Goal: Task Accomplishment & Management: Use online tool/utility

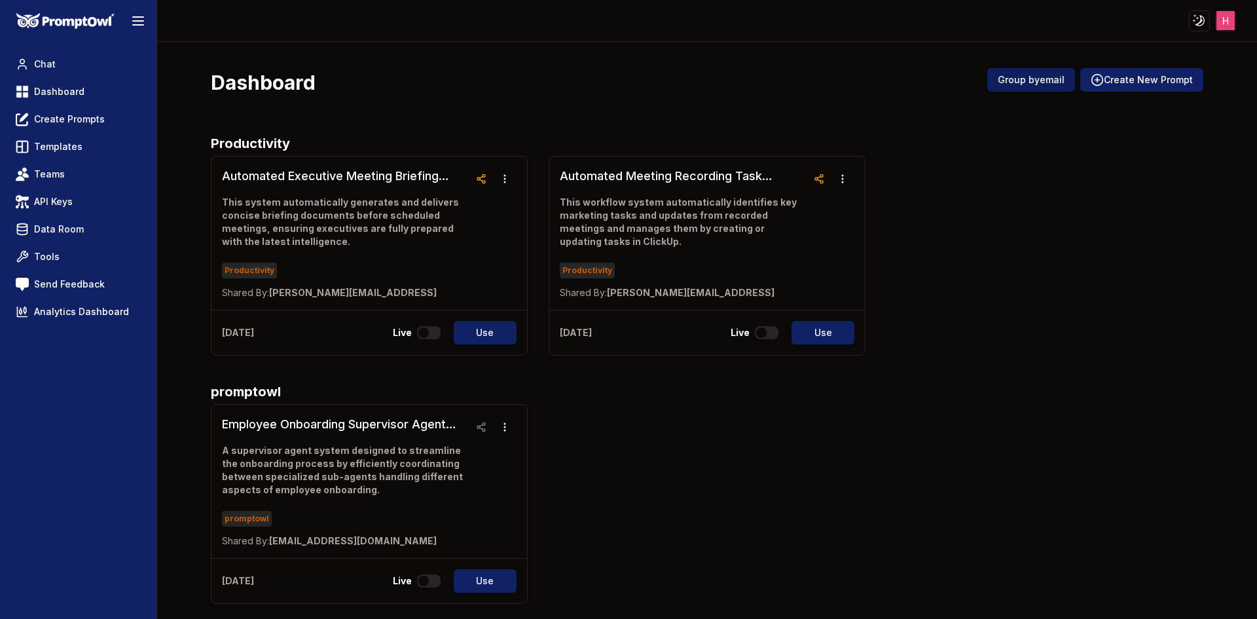
click at [1009, 84] on button "Group by email" at bounding box center [1031, 80] width 88 height 24
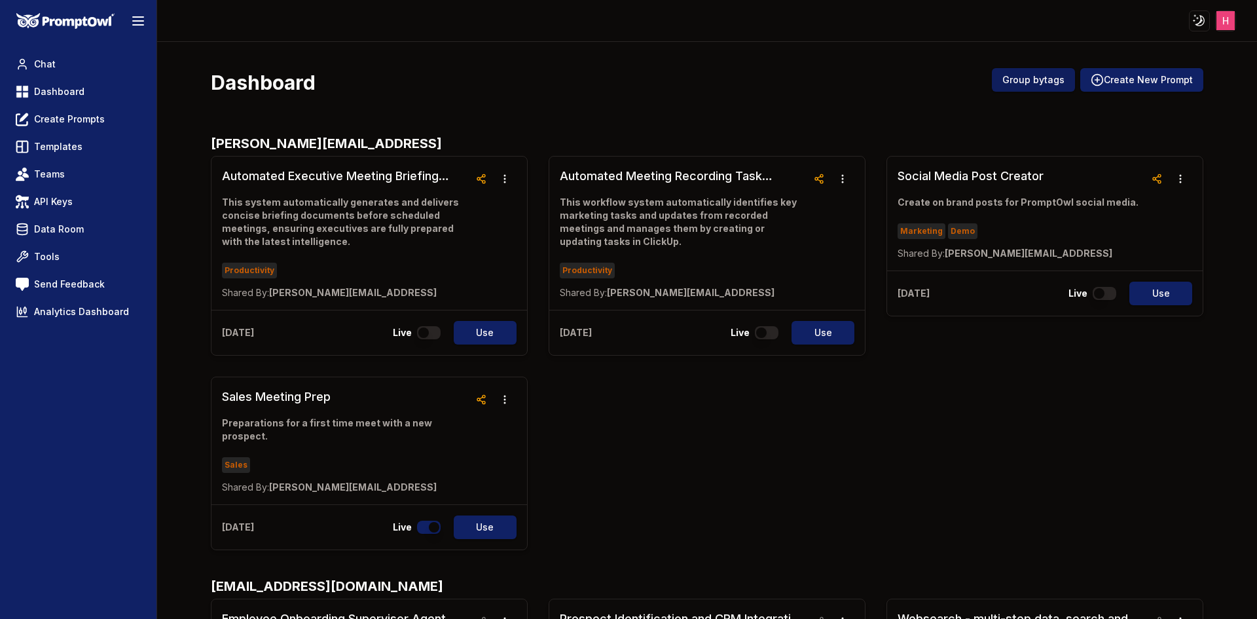
click at [1009, 84] on button "Group by tags" at bounding box center [1033, 80] width 83 height 24
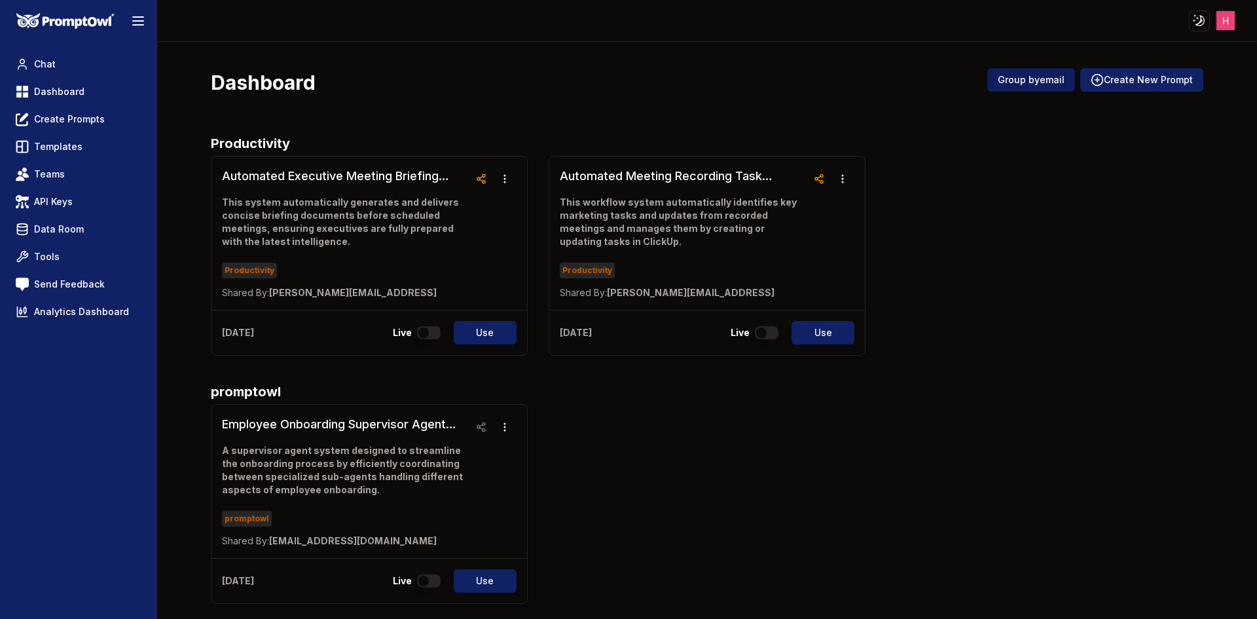
click at [1025, 88] on button "Group by email" at bounding box center [1031, 80] width 88 height 24
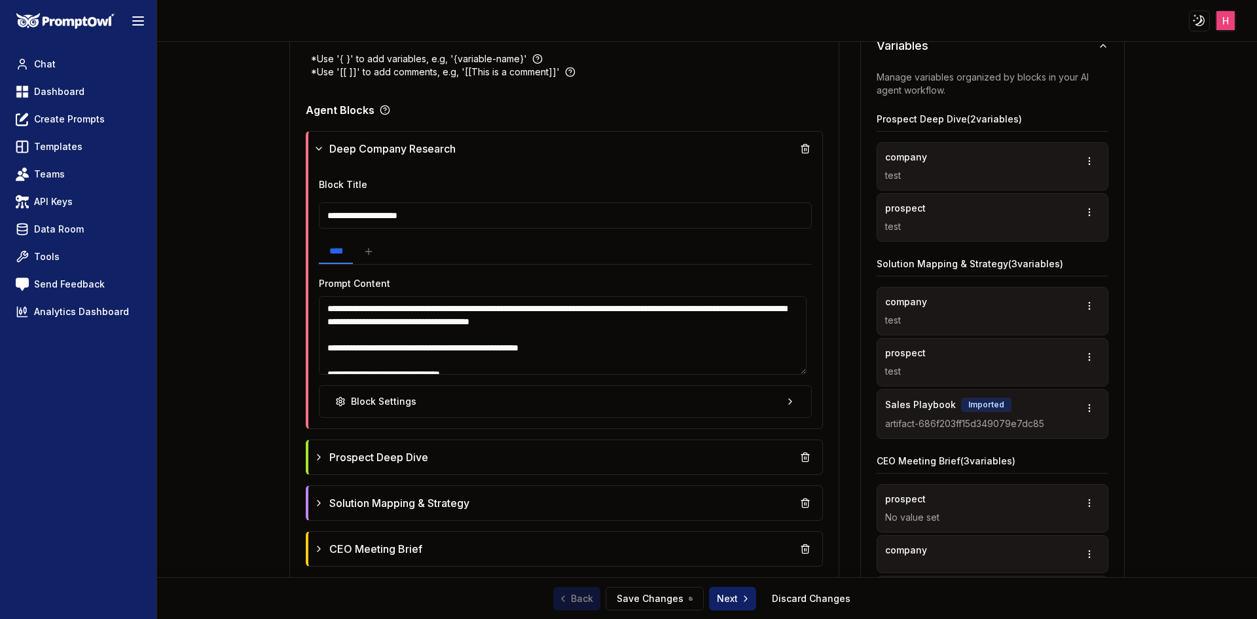
scroll to position [327, 0]
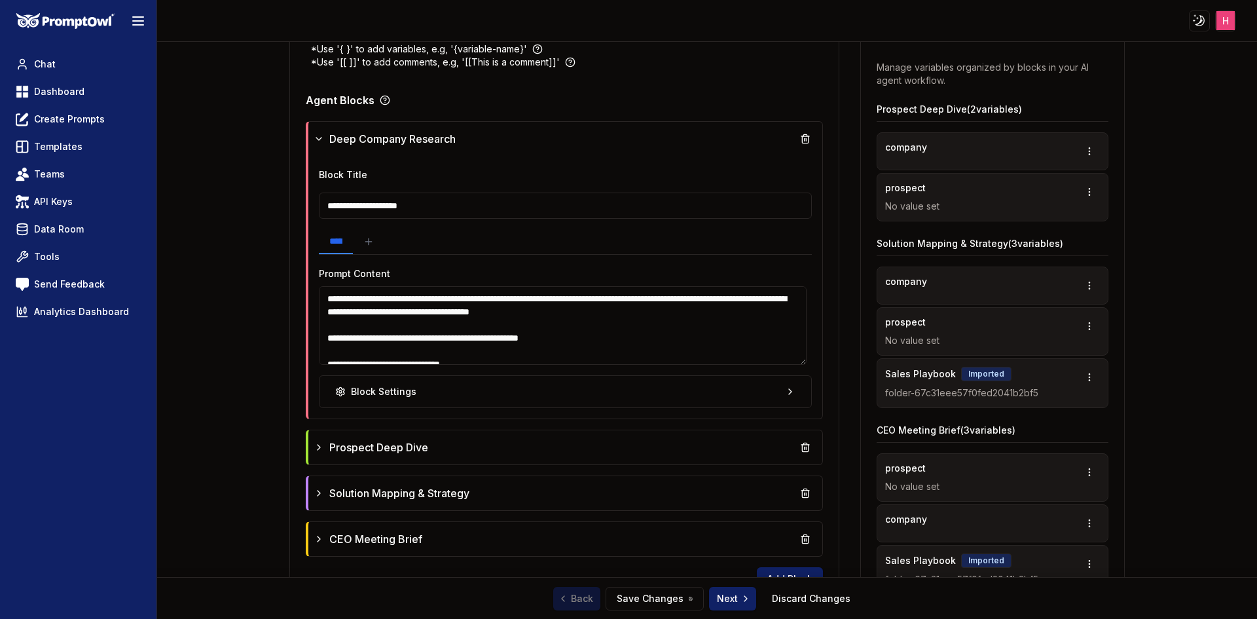
click at [501, 325] on textarea at bounding box center [563, 325] width 488 height 79
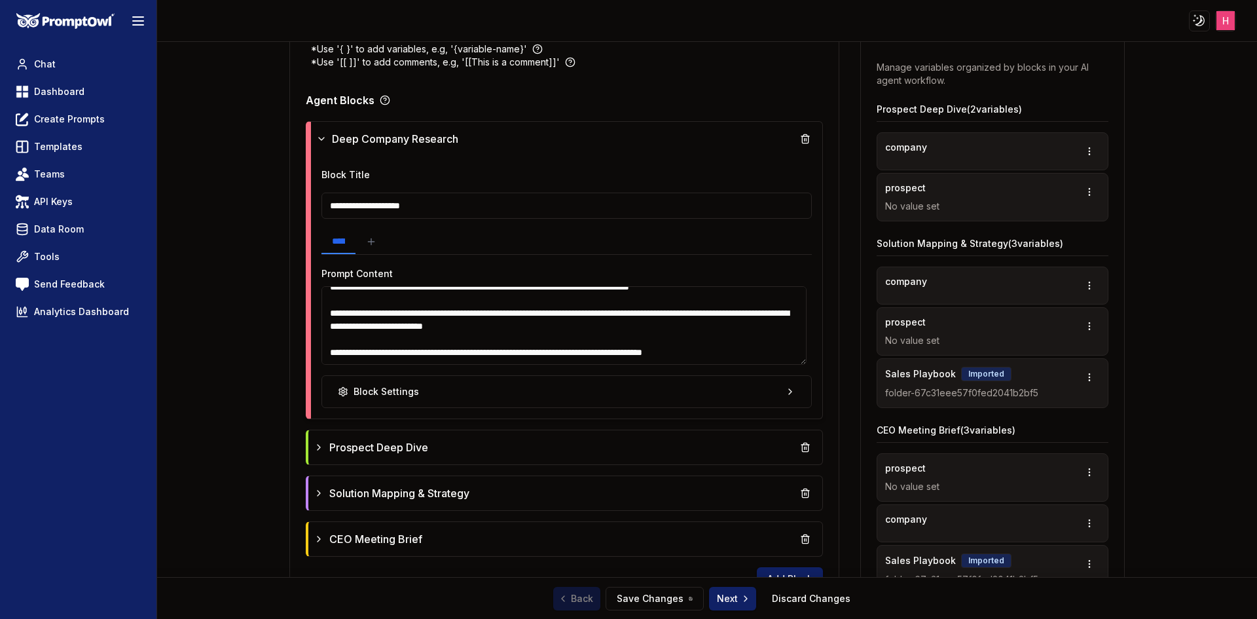
scroll to position [437, 0]
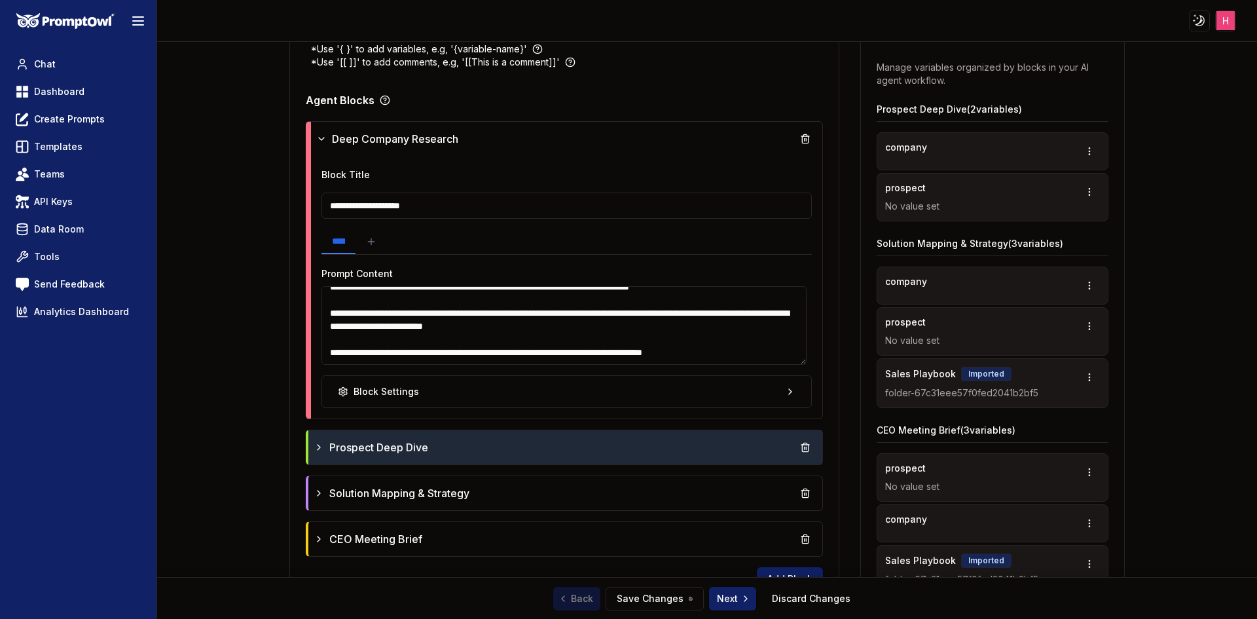
click at [450, 448] on div "Prospect Deep Dive" at bounding box center [566, 447] width 504 height 24
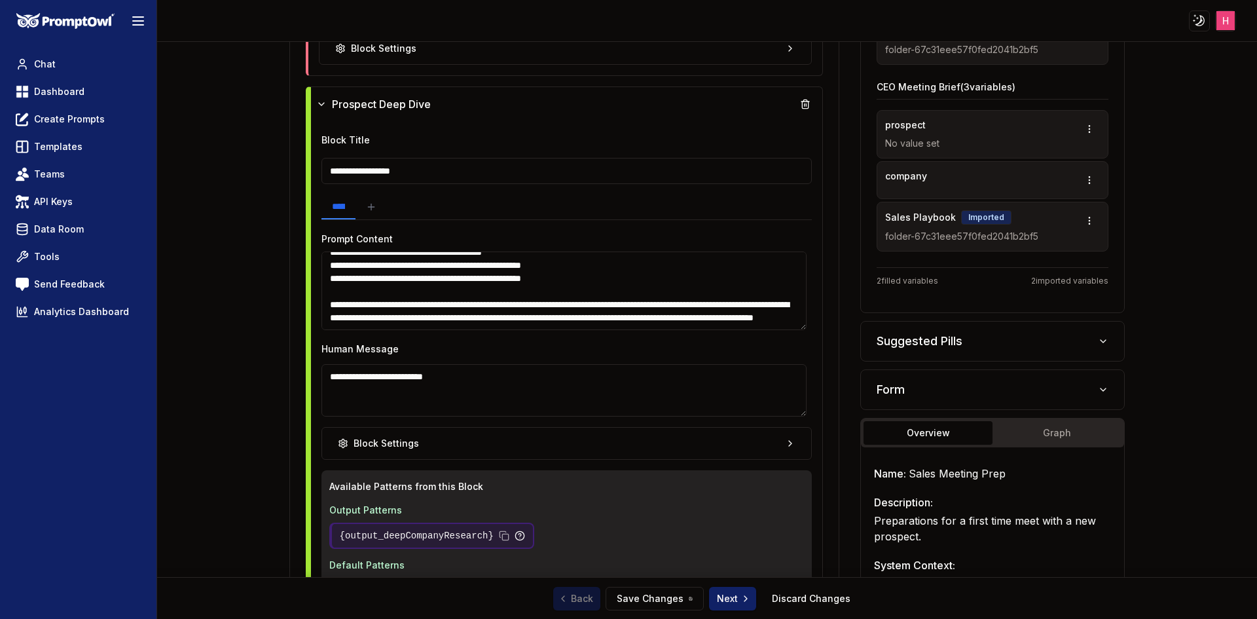
scroll to position [851, 0]
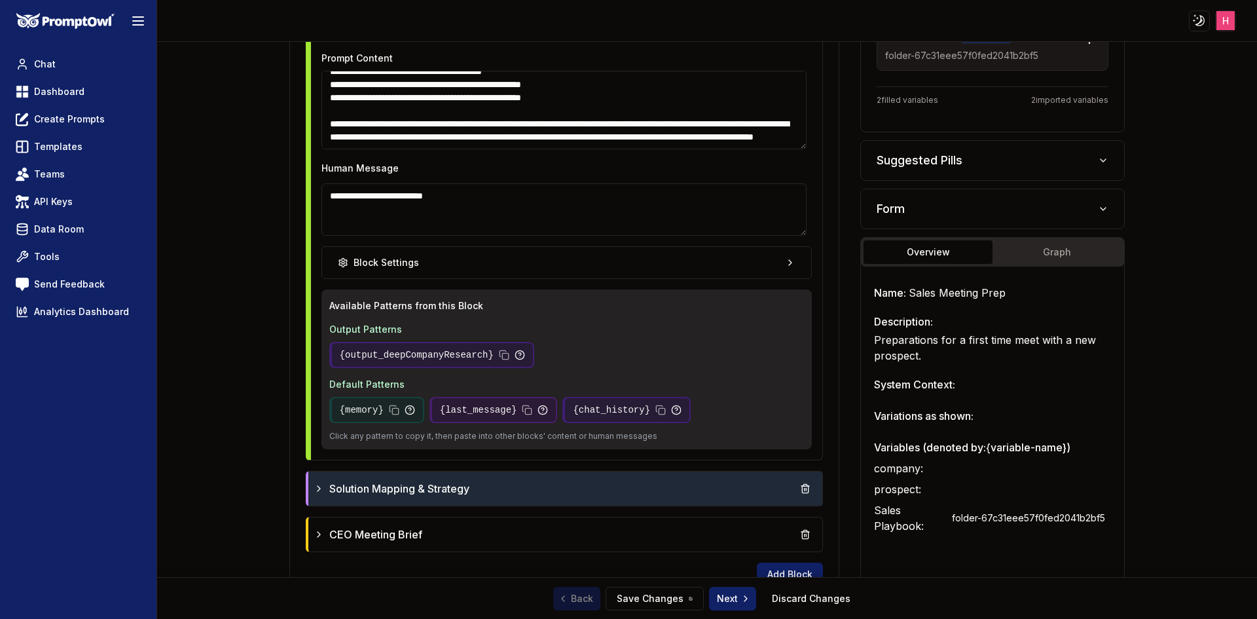
click at [494, 491] on div "Solution Mapping & Strategy" at bounding box center [566, 489] width 504 height 24
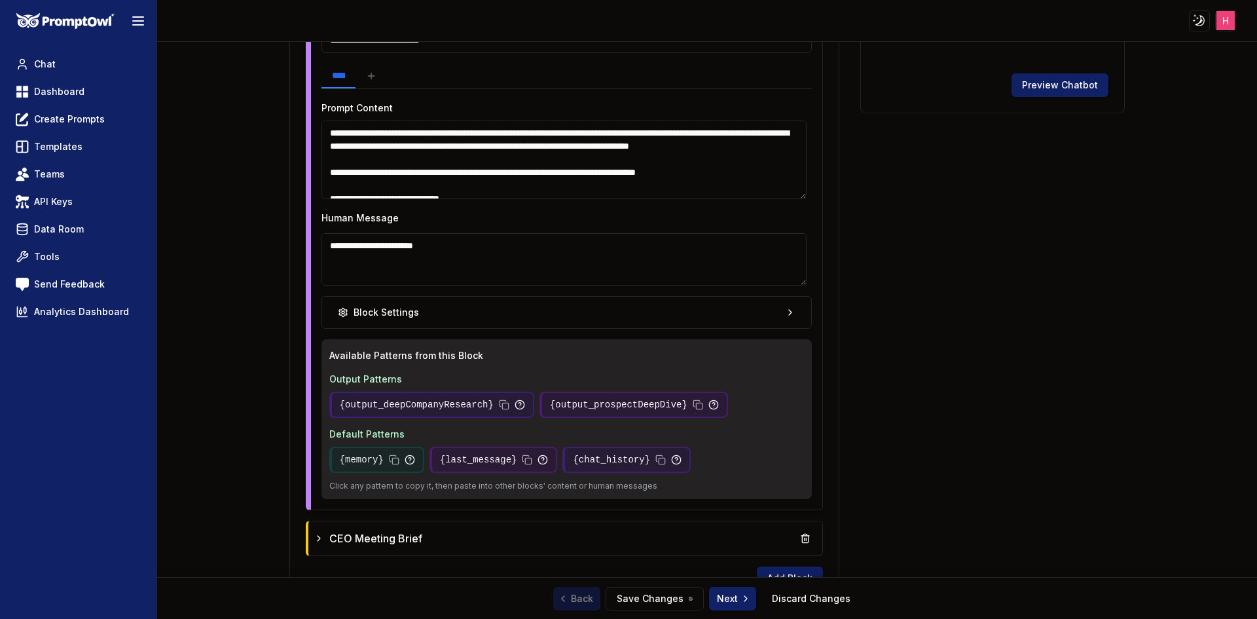
scroll to position [1468, 0]
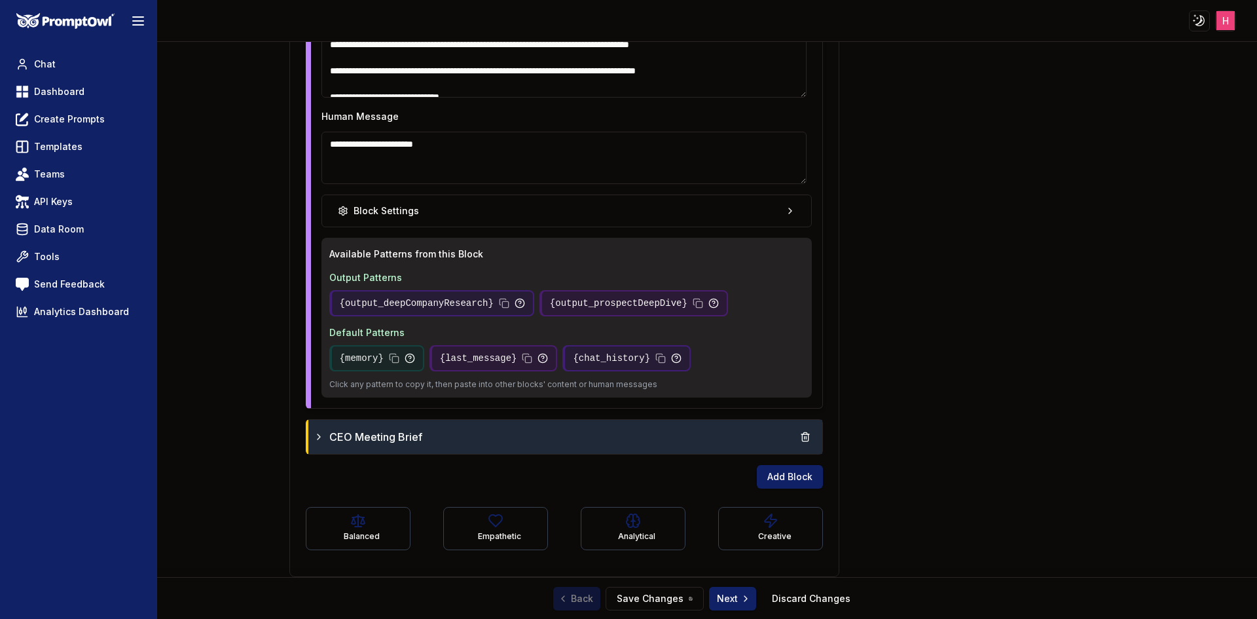
click at [503, 444] on div "CEO Meeting Brief" at bounding box center [566, 437] width 504 height 24
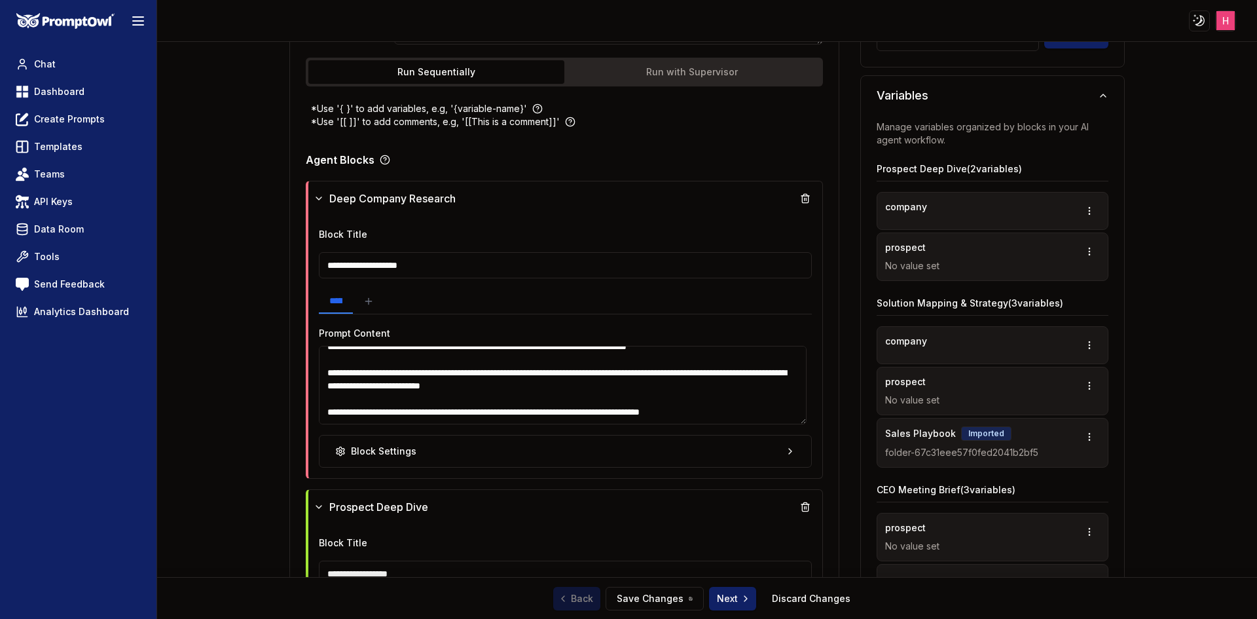
scroll to position [0, 0]
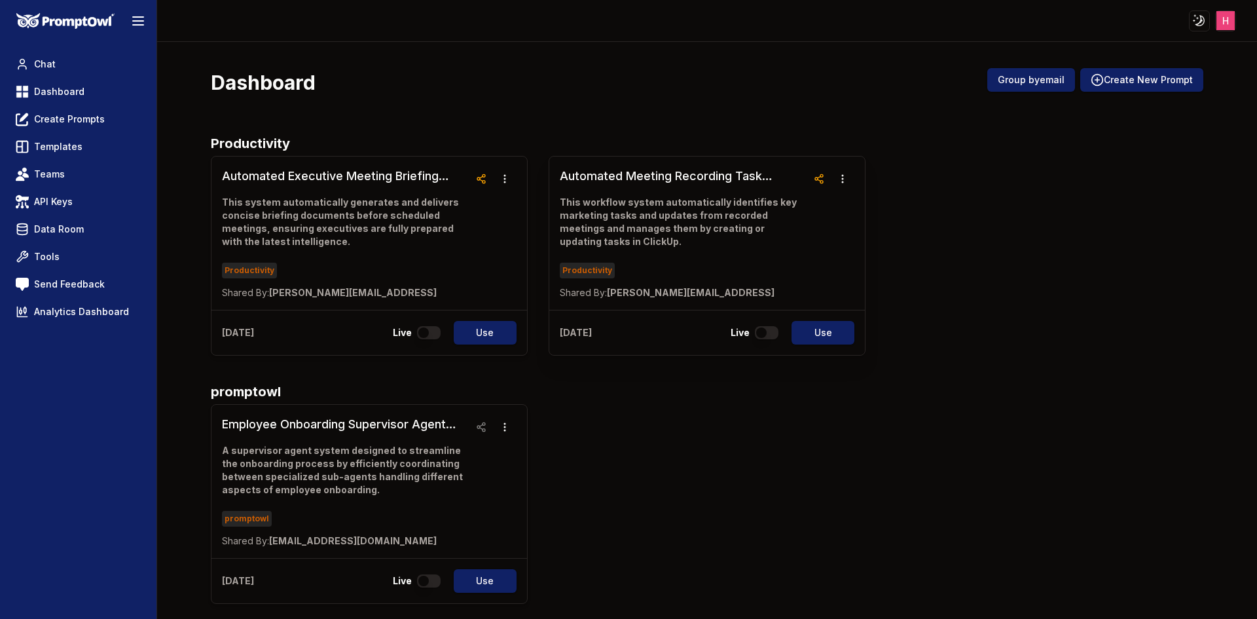
click at [654, 162] on div "Automated Meeting Recording Task Integration System This workflow system automa…" at bounding box center [707, 232] width 316 height 153
click at [642, 170] on h3 "Automated Meeting Recording Task Integration System" at bounding box center [683, 176] width 247 height 18
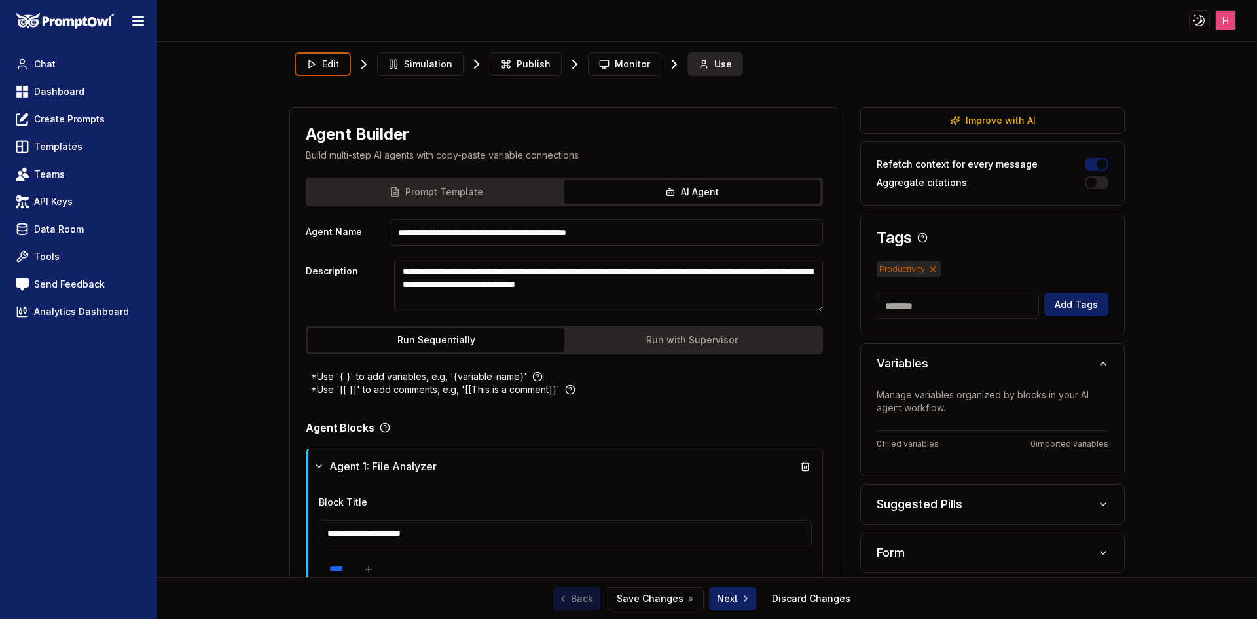
click at [700, 70] on button "Use" at bounding box center [715, 64] width 56 height 24
click at [620, 66] on span "Monitor" at bounding box center [632, 64] width 35 height 13
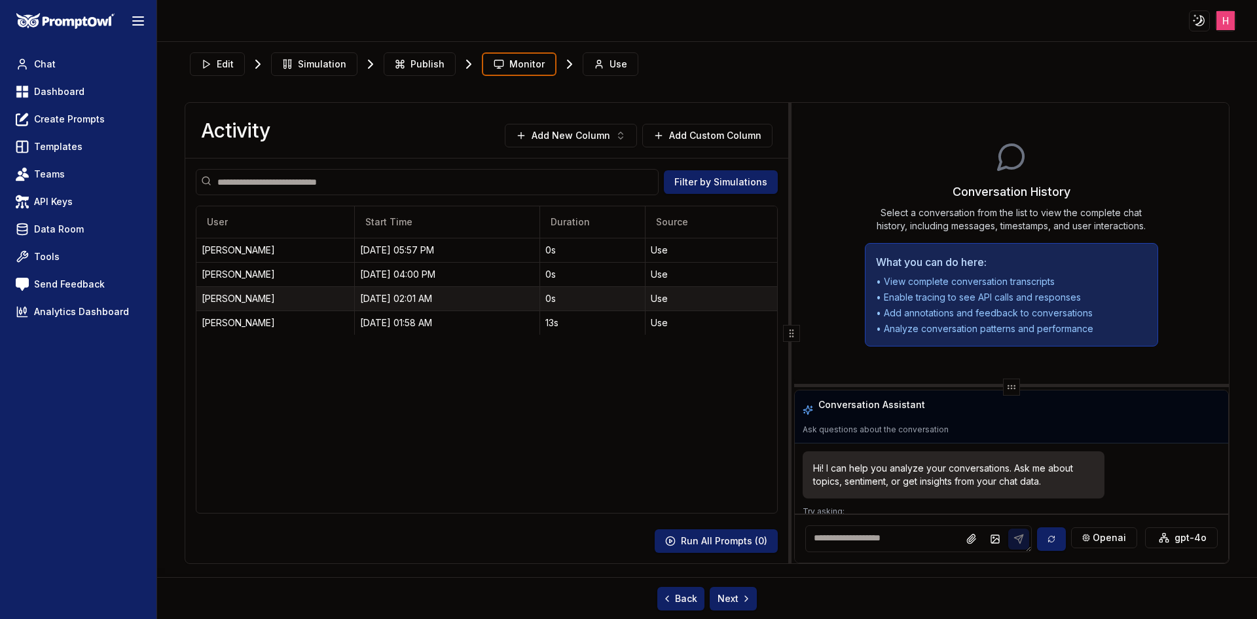
click at [396, 299] on div "[DATE] 02:01 AM" at bounding box center [446, 298] width 173 height 13
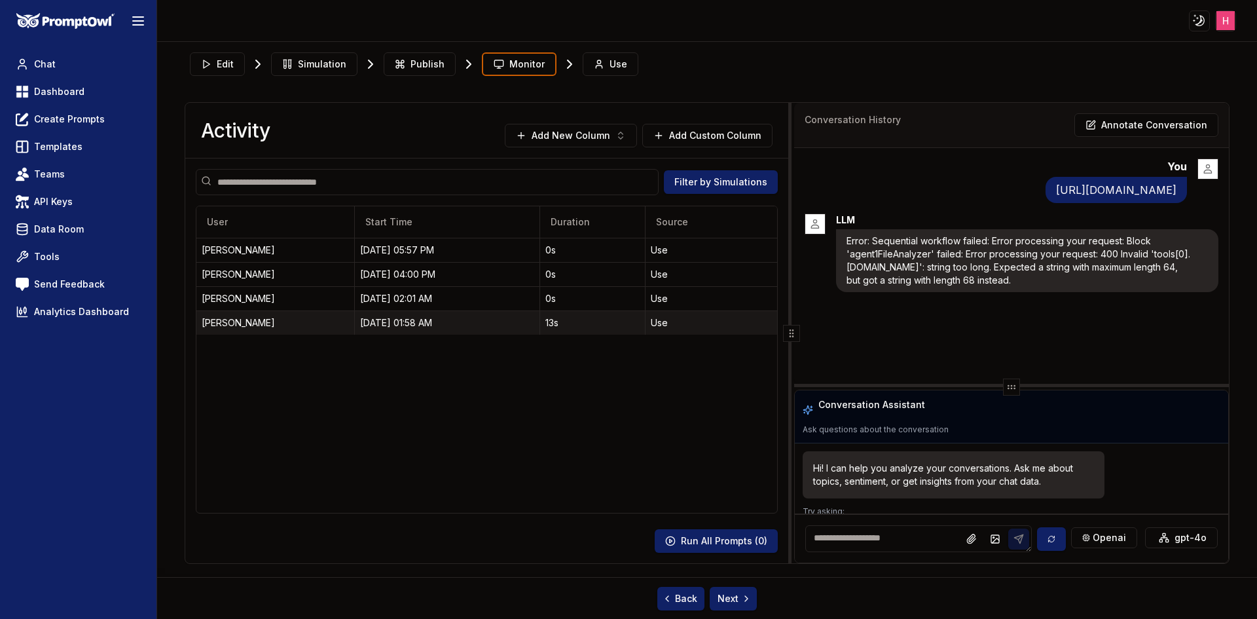
click at [412, 316] on div "[DATE] 01:58 AM" at bounding box center [446, 322] width 173 height 13
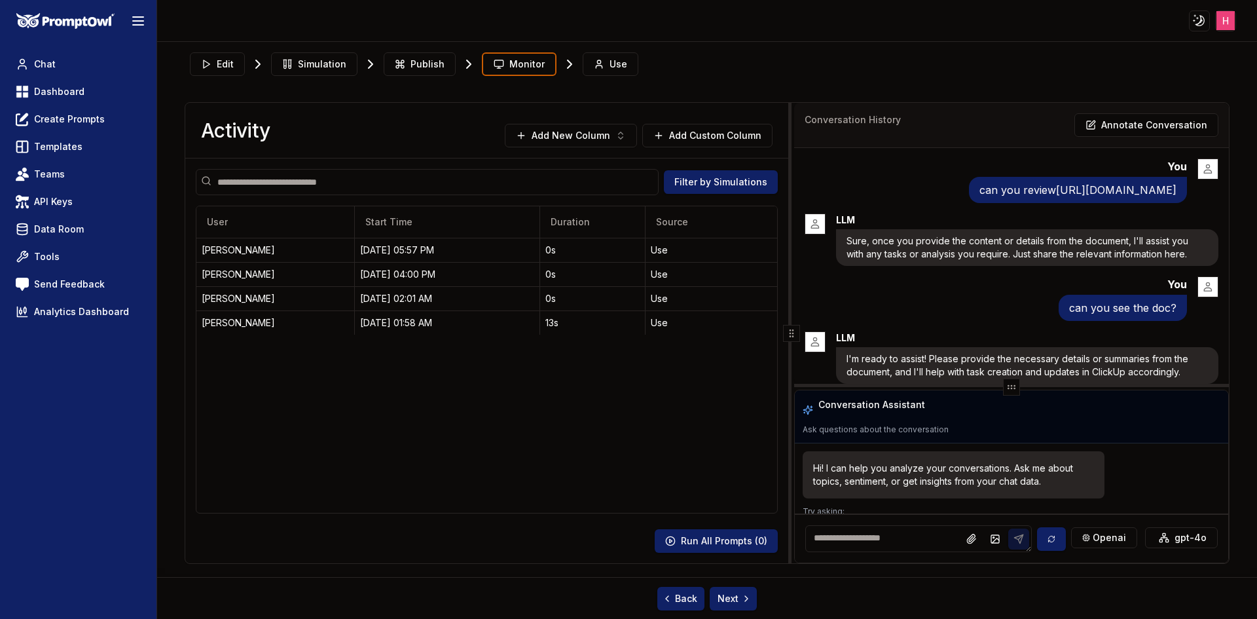
click at [1056, 196] on link "[URL][DOMAIN_NAME]" at bounding box center [1116, 189] width 120 height 13
